Goal: Find specific page/section: Find specific page/section

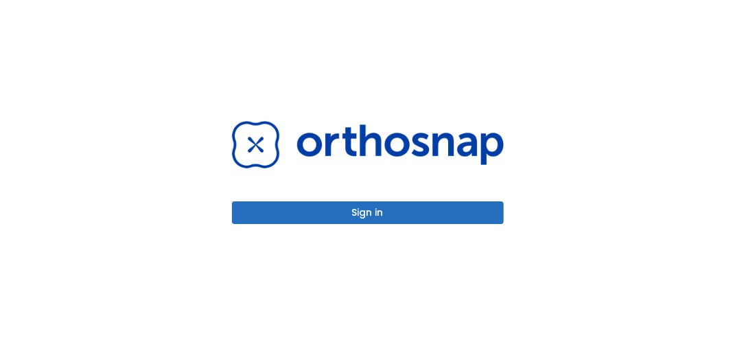
click at [319, 211] on button "Sign in" at bounding box center [368, 212] width 272 height 23
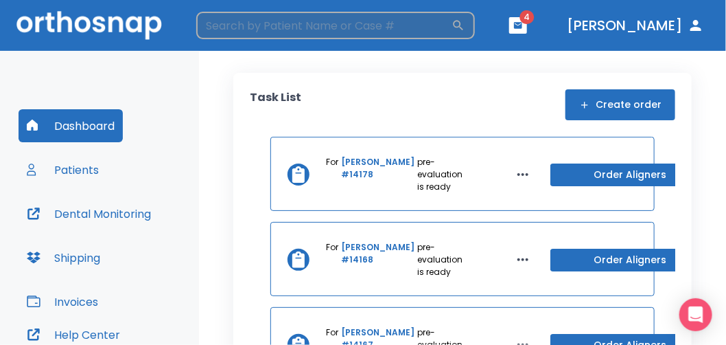
click at [279, 34] on input "search" at bounding box center [323, 25] width 255 height 27
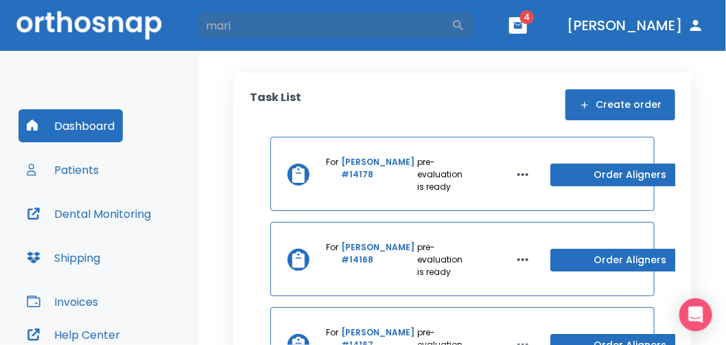
type input "mari"
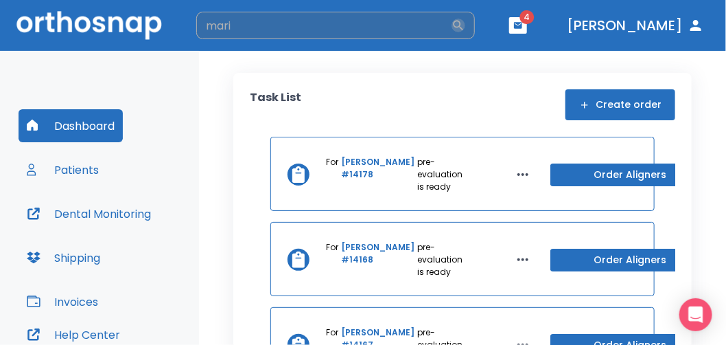
click at [465, 30] on icon "button" at bounding box center [459, 26] width 14 height 14
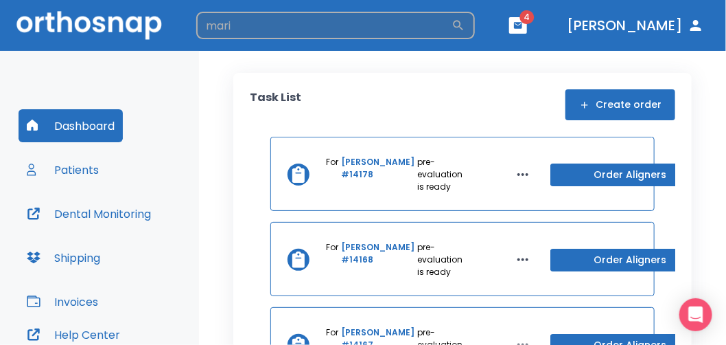
click at [385, 23] on input "mari" at bounding box center [323, 25] width 255 height 27
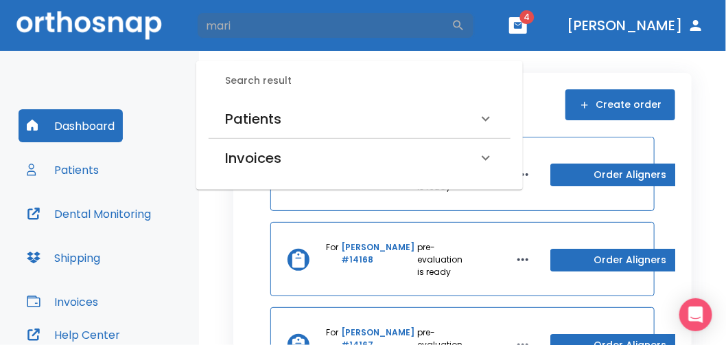
click at [288, 117] on div "Patients" at bounding box center [351, 119] width 253 height 22
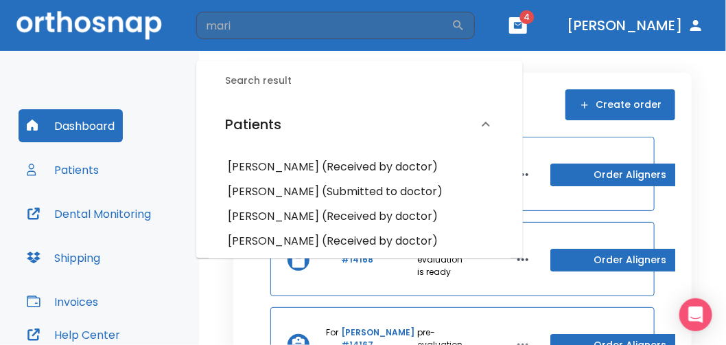
drag, startPoint x: 314, startPoint y: 25, endPoint x: 0, endPoint y: 159, distance: 342.0
click at [0, 146] on html "mari ​ 4 [PERSON_NAME] Dashboard Patients Dental Monitoring Shipping Invoices H…" at bounding box center [363, 172] width 726 height 345
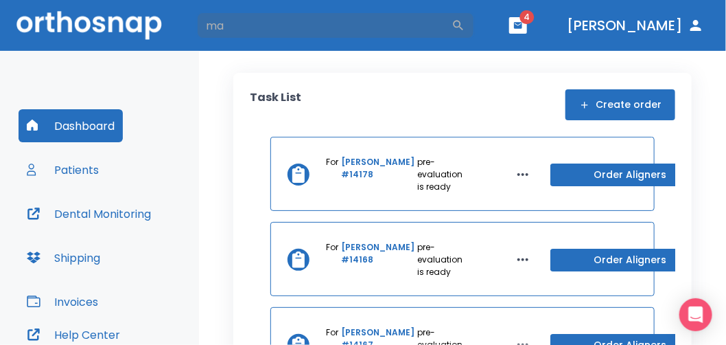
type input "m"
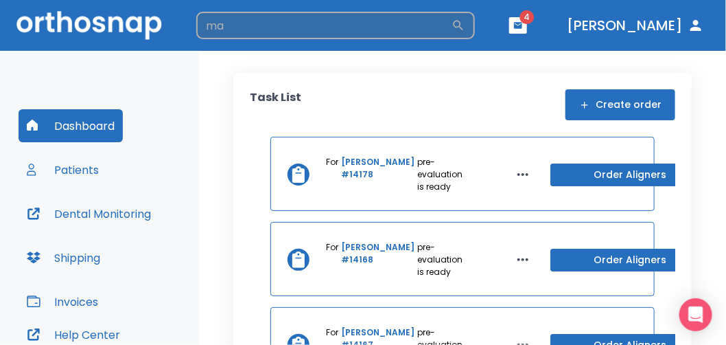
type input "m"
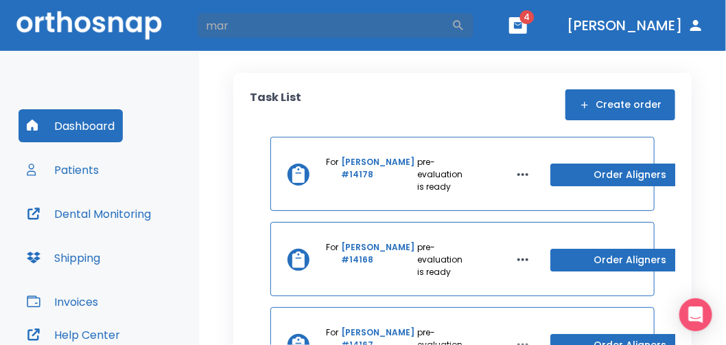
type input "mar"
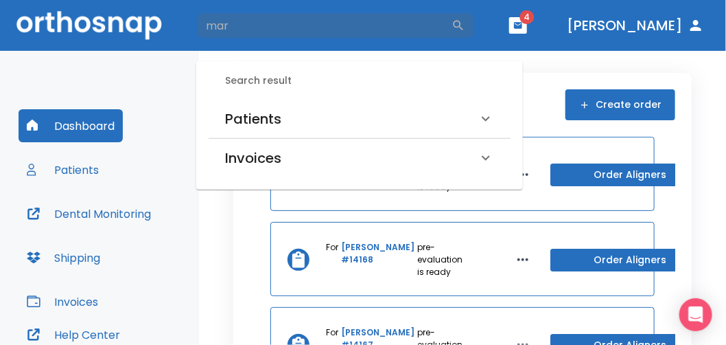
click at [261, 121] on h6 "Patients" at bounding box center [253, 119] width 56 height 22
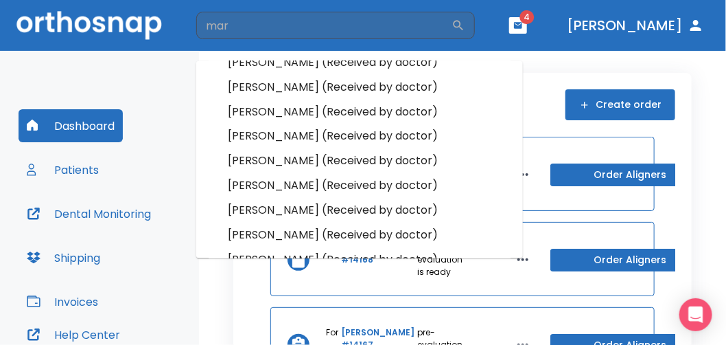
scroll to position [824, 0]
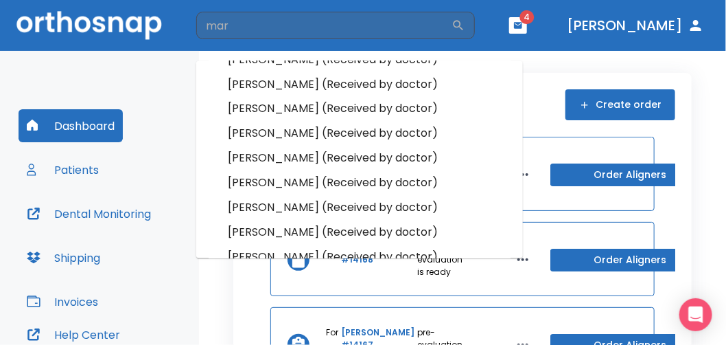
click at [319, 182] on h6 "[PERSON_NAME] (Received by doctor)" at bounding box center [360, 183] width 264 height 19
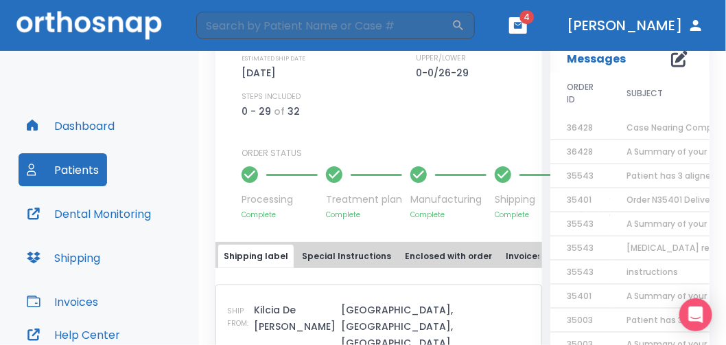
scroll to position [618, 0]
